Goal: Contribute content

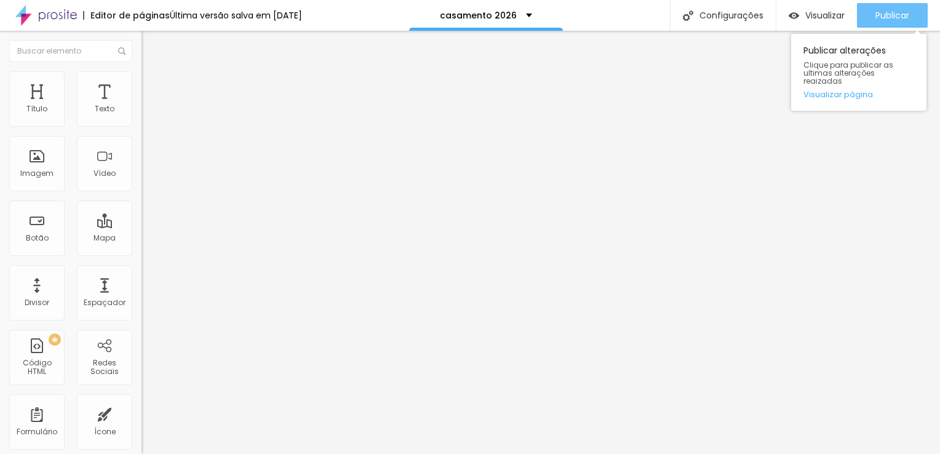
drag, startPoint x: 894, startPoint y: 18, endPoint x: 855, endPoint y: 17, distance: 39.4
click at [895, 18] on span "Publicar" at bounding box center [893, 15] width 34 height 10
click at [890, 15] on span "Publicar" at bounding box center [893, 15] width 34 height 10
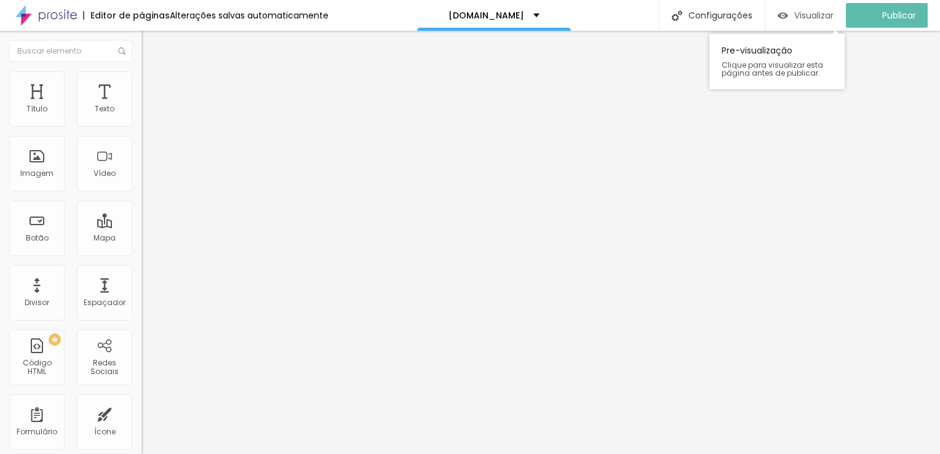
click at [827, 16] on span "Visualizar" at bounding box center [814, 15] width 39 height 10
